Goal: Navigation & Orientation: Find specific page/section

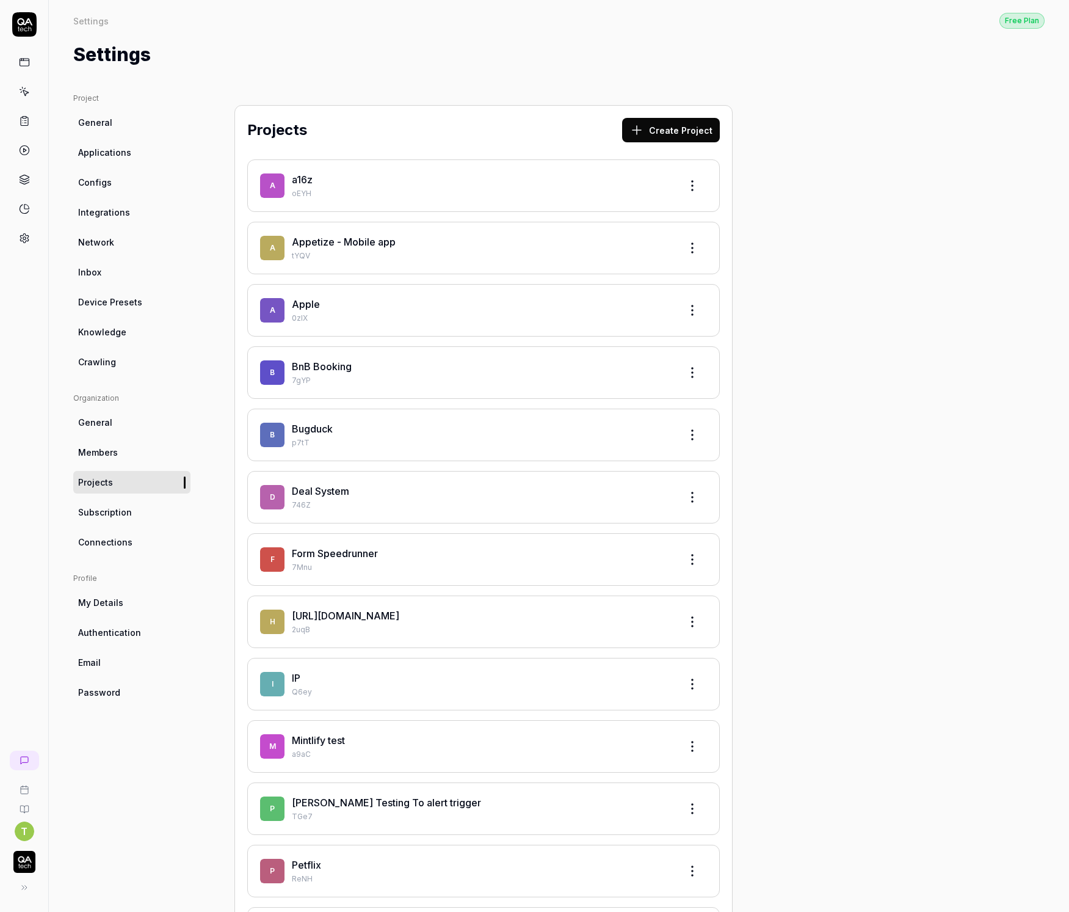
click at [32, 19] on icon at bounding box center [24, 24] width 24 height 24
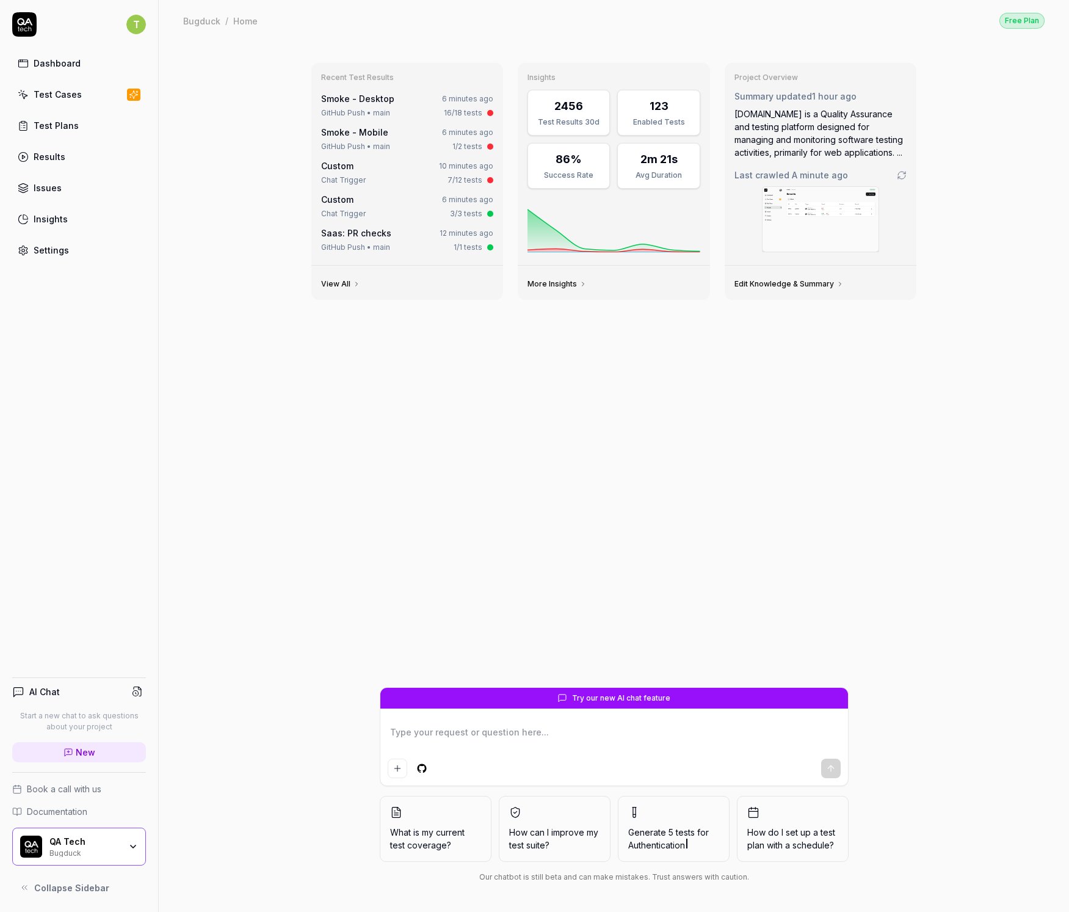
click at [40, 54] on link "Dashboard" at bounding box center [79, 63] width 134 height 24
click at [145, 29] on html "T Dashboard Test Cases Test Plans Results Issues Insights Settings AI Chat Star…" at bounding box center [534, 456] width 1069 height 912
click at [51, 158] on span "Sign out" at bounding box center [53, 162] width 35 height 13
type textarea "*"
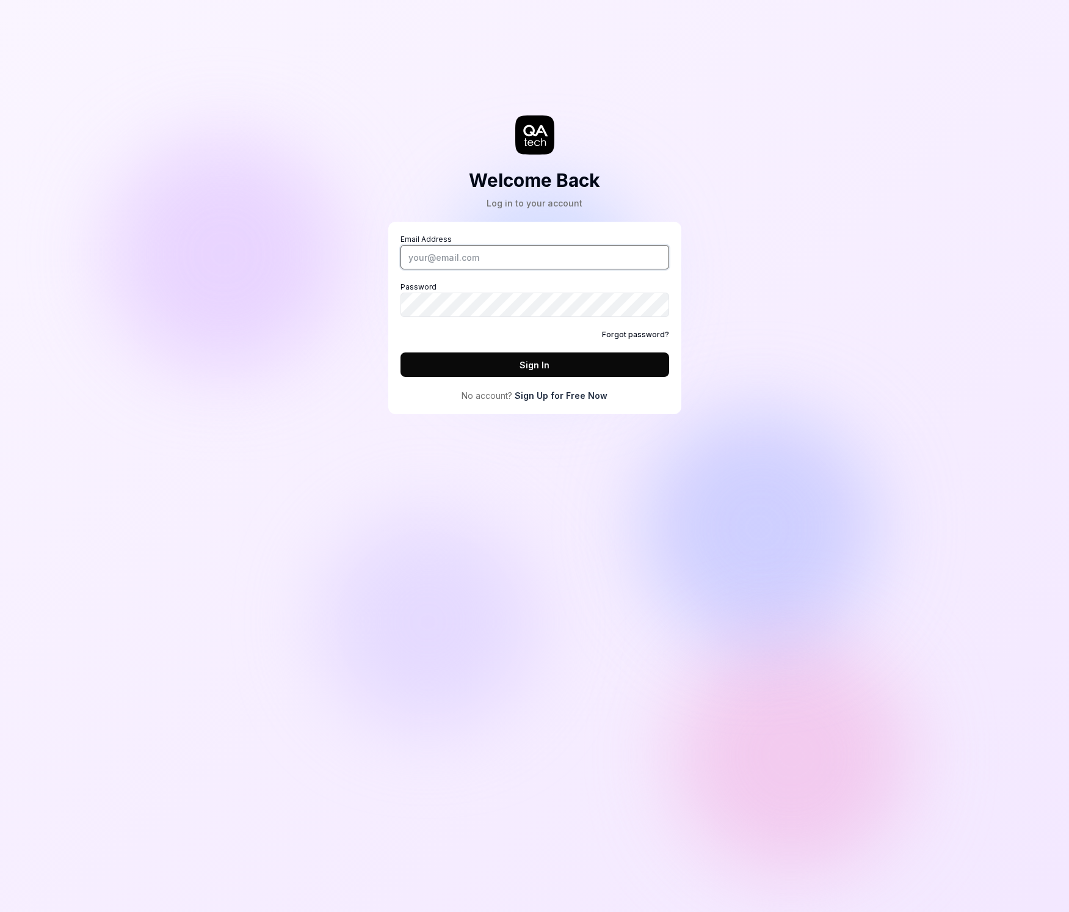
click at [467, 245] on input "Email Address" at bounding box center [535, 257] width 269 height 24
type input "tobias.tornros@qa.tech"
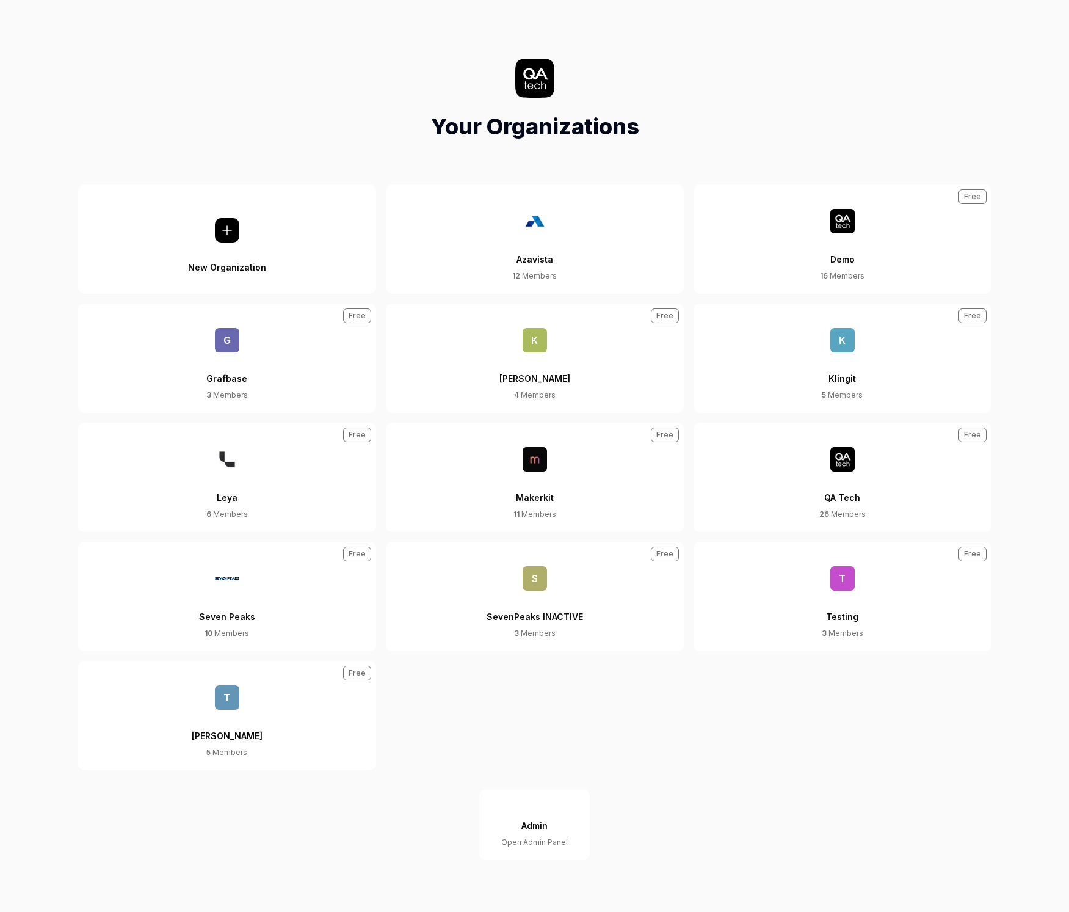
click at [815, 487] on button "QA Tech 26 Members Free" at bounding box center [843, 477] width 298 height 109
